Goal: Transaction & Acquisition: Purchase product/service

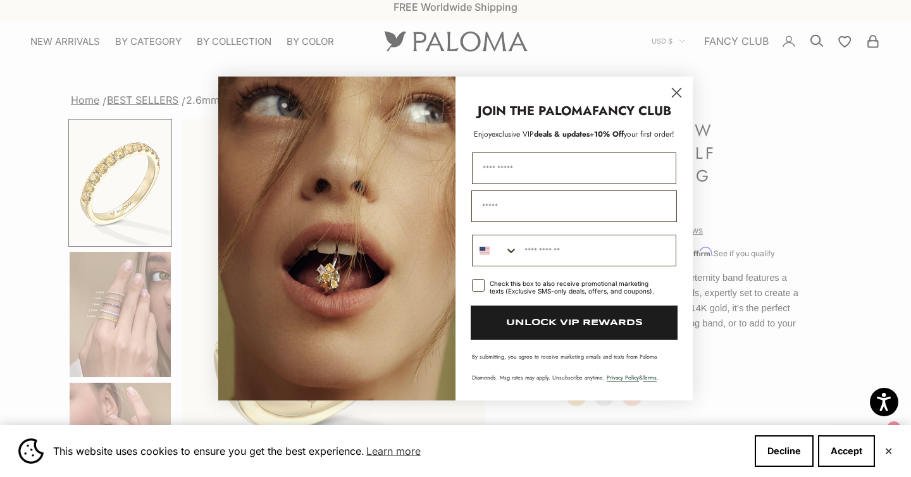
scroll to position [8, 0]
click at [674, 92] on circle "Close dialog" at bounding box center [676, 92] width 21 height 21
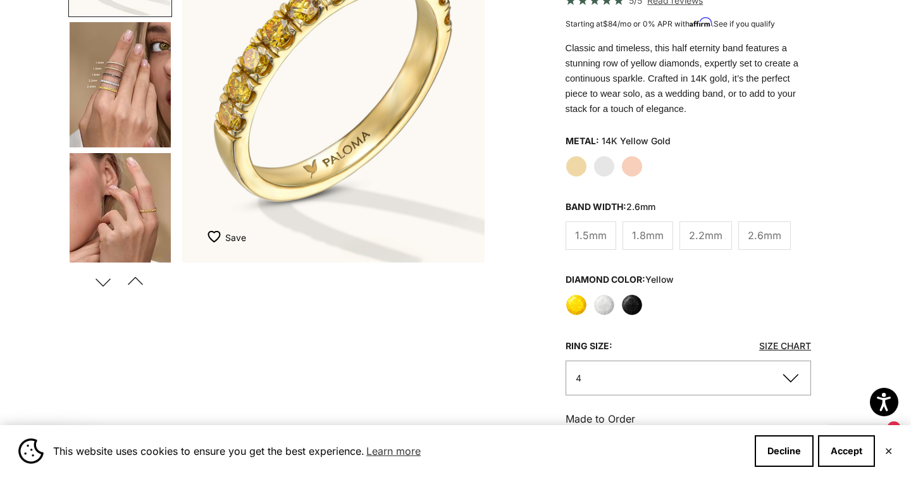
scroll to position [0, 0]
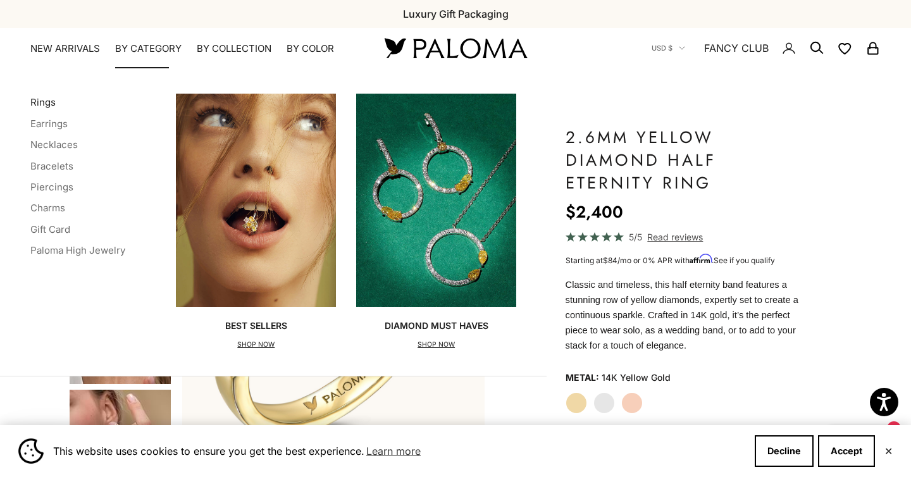
click at [38, 99] on link "Rings" at bounding box center [42, 102] width 25 height 12
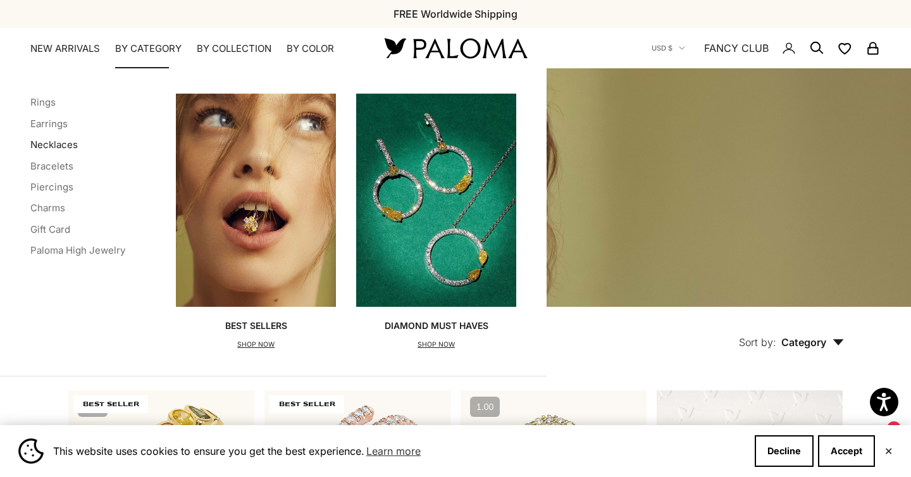
click at [56, 147] on link "Necklaces" at bounding box center [53, 145] width 47 height 12
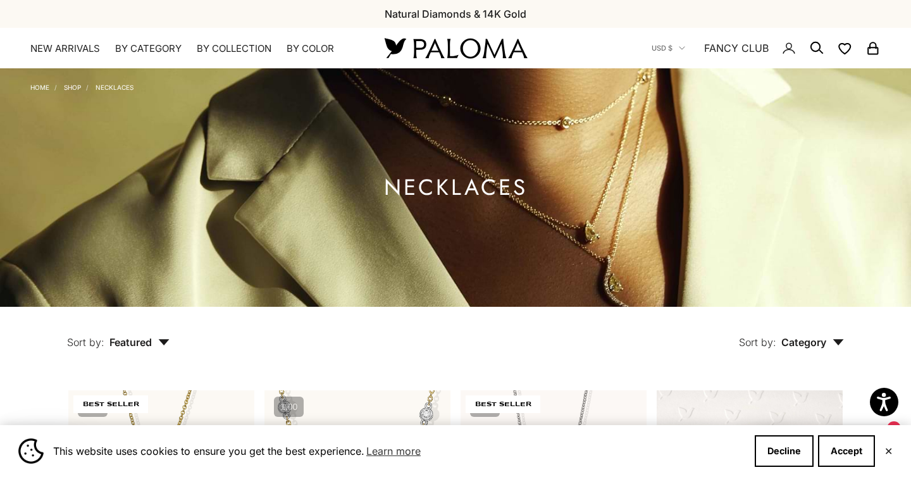
scroll to position [409, 0]
